Goal: Information Seeking & Learning: Learn about a topic

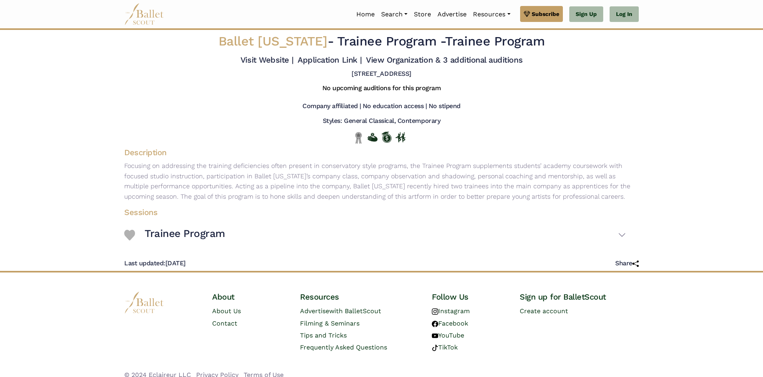
click at [153, 18] on img at bounding box center [144, 14] width 40 height 22
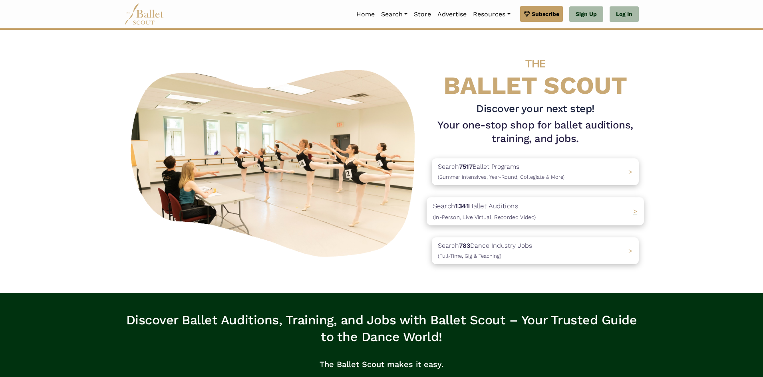
click at [631, 212] on div "Search 1341 Ballet Auditions (In-Person, Live Virtual, Recorded Video) >" at bounding box center [534, 211] width 217 height 28
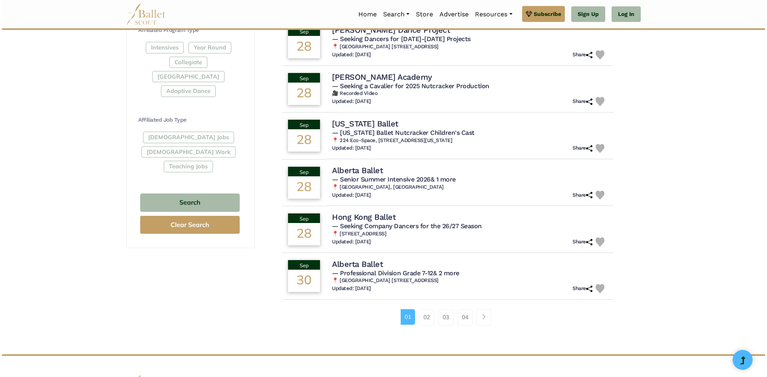
scroll to position [399, 0]
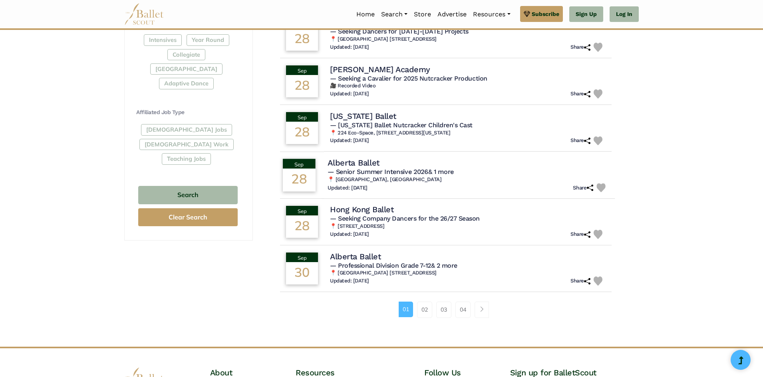
click at [351, 165] on h4 "Alberta Ballet" at bounding box center [353, 162] width 52 height 11
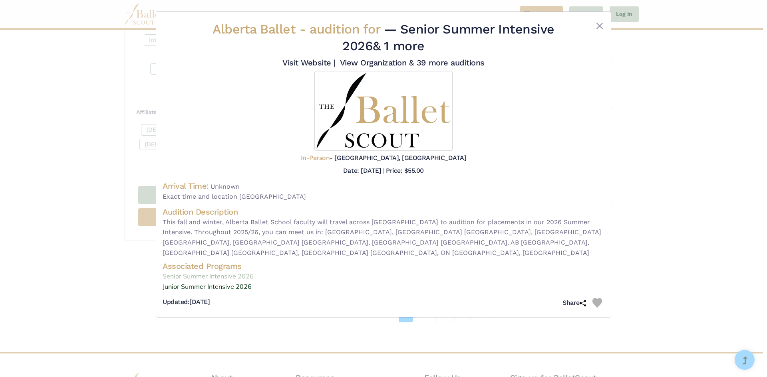
click at [224, 272] on link "Senior Summer Intensive 2026" at bounding box center [384, 277] width 442 height 10
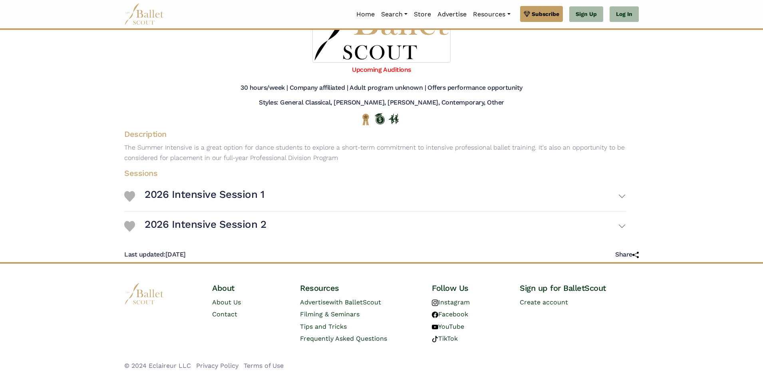
scroll to position [99, 0]
click at [256, 193] on h3 "2026 Intensive Session 1" at bounding box center [204, 195] width 119 height 14
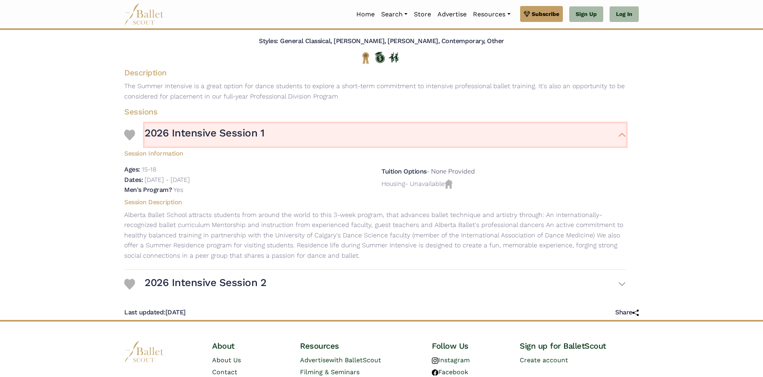
scroll to position [218, 0]
